Goal: Transaction & Acquisition: Download file/media

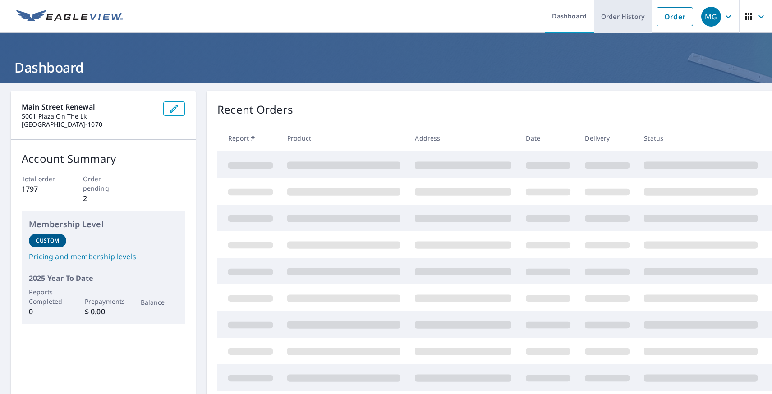
click at [616, 18] on link "Order History" at bounding box center [623, 16] width 58 height 33
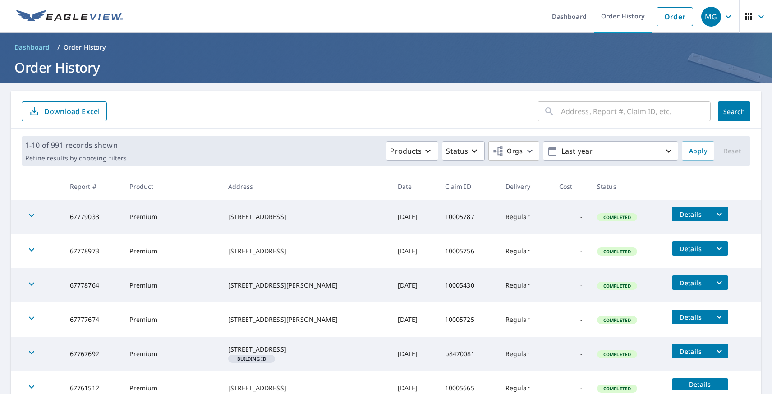
click at [622, 111] on input "text" at bounding box center [636, 111] width 150 height 25
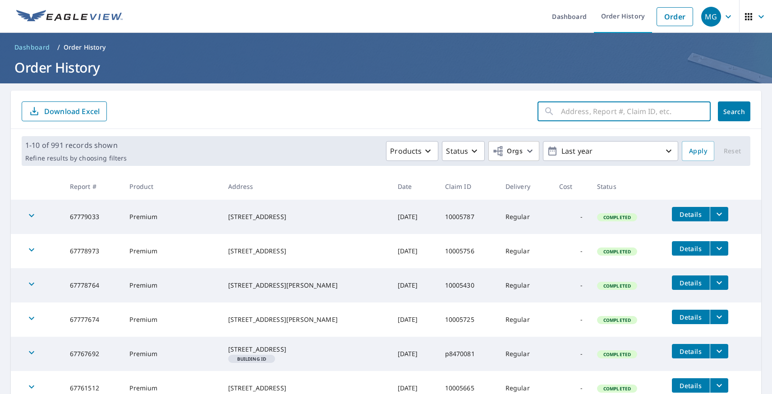
paste input "1537 Rivers Edge"
type input "1537 Rivers Edge"
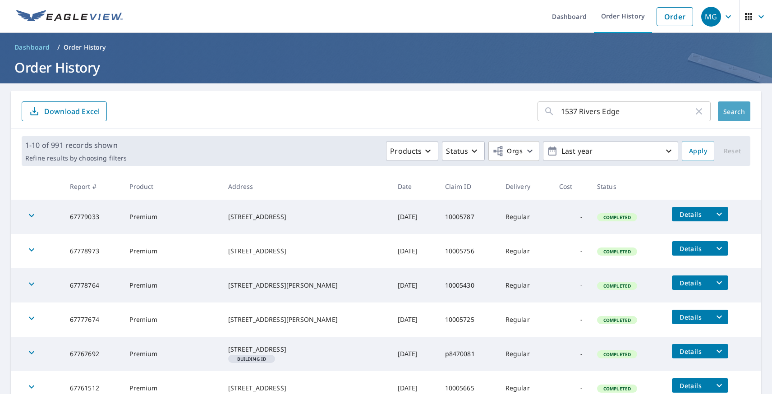
click at [729, 108] on span "Search" at bounding box center [734, 111] width 18 height 9
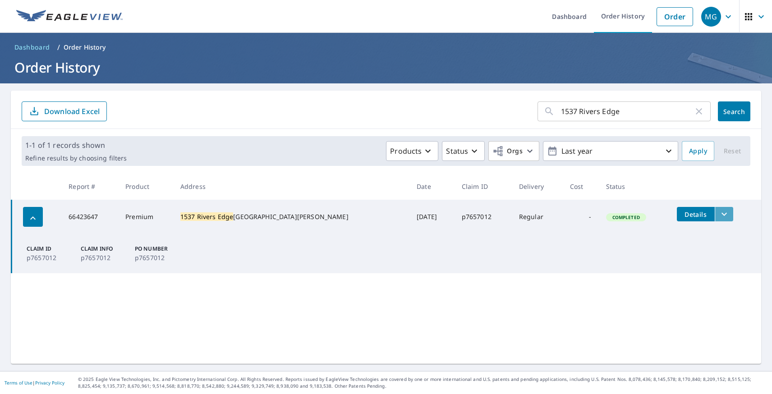
click at [719, 212] on icon "filesDropdownBtn-66423647" at bounding box center [724, 214] width 11 height 11
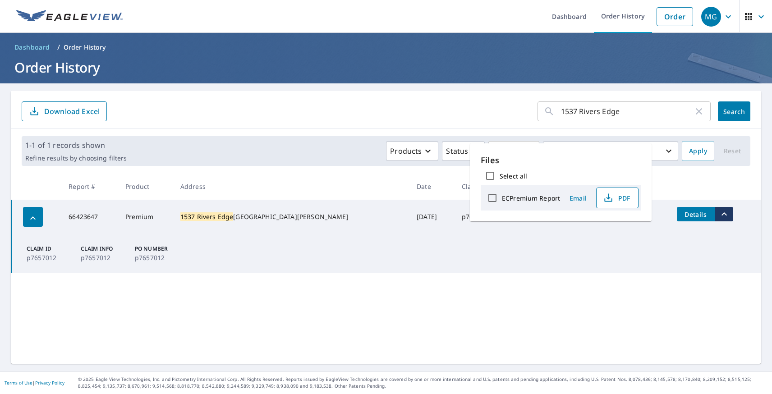
click at [616, 200] on span "PDF" at bounding box center [616, 198] width 29 height 11
